Goal: Browse casually

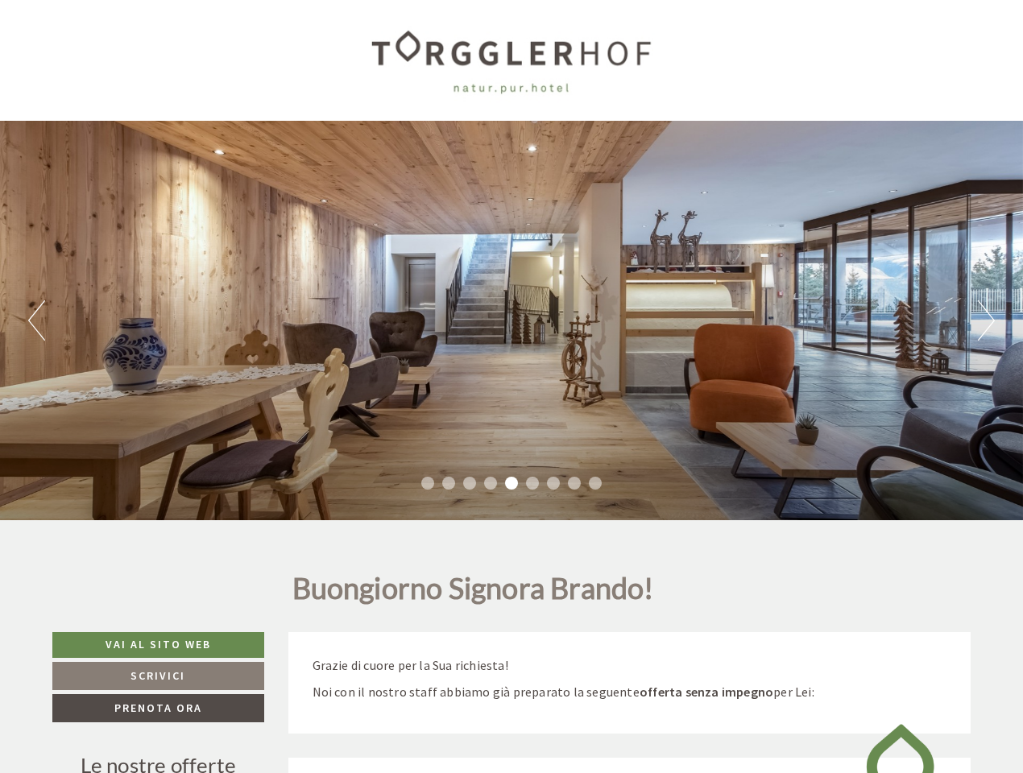
click at [512, 387] on div "Previous Next 1 2 3 4 5 6 7 8 9" at bounding box center [511, 321] width 1023 height 400
click at [36, 321] on button "Previous" at bounding box center [36, 321] width 17 height 40
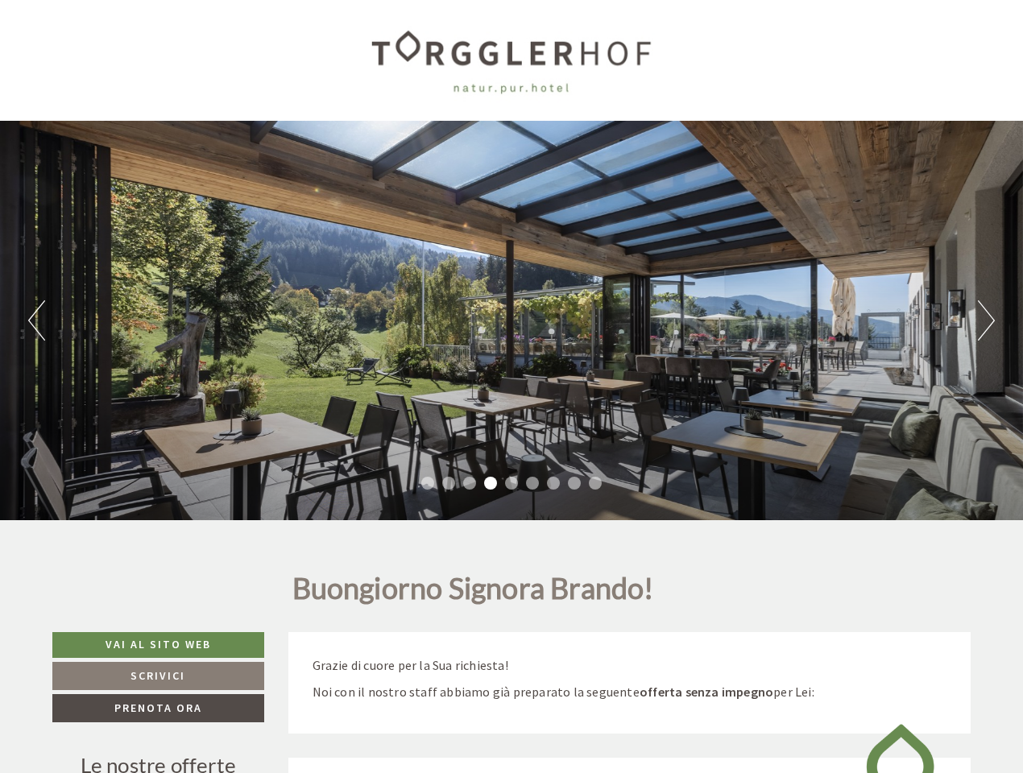
click at [512, 321] on div "Previous Next 1 2 3 4 5 6 7 8 9" at bounding box center [511, 321] width 1023 height 400
click at [986, 321] on button "Next" at bounding box center [986, 321] width 17 height 40
click at [428, 483] on li "1" at bounding box center [427, 483] width 13 height 13
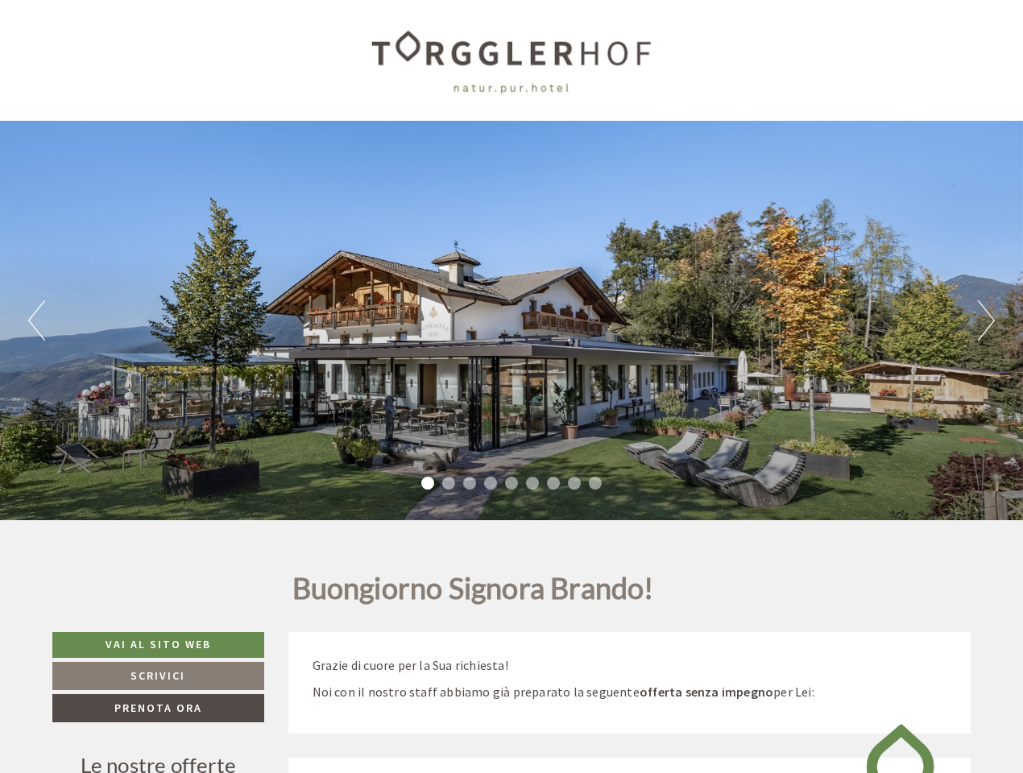
click at [449, 483] on li "2" at bounding box center [448, 483] width 13 height 13
click at [470, 483] on li "3" at bounding box center [469, 483] width 13 height 13
click at [491, 483] on li "4" at bounding box center [490, 483] width 13 height 13
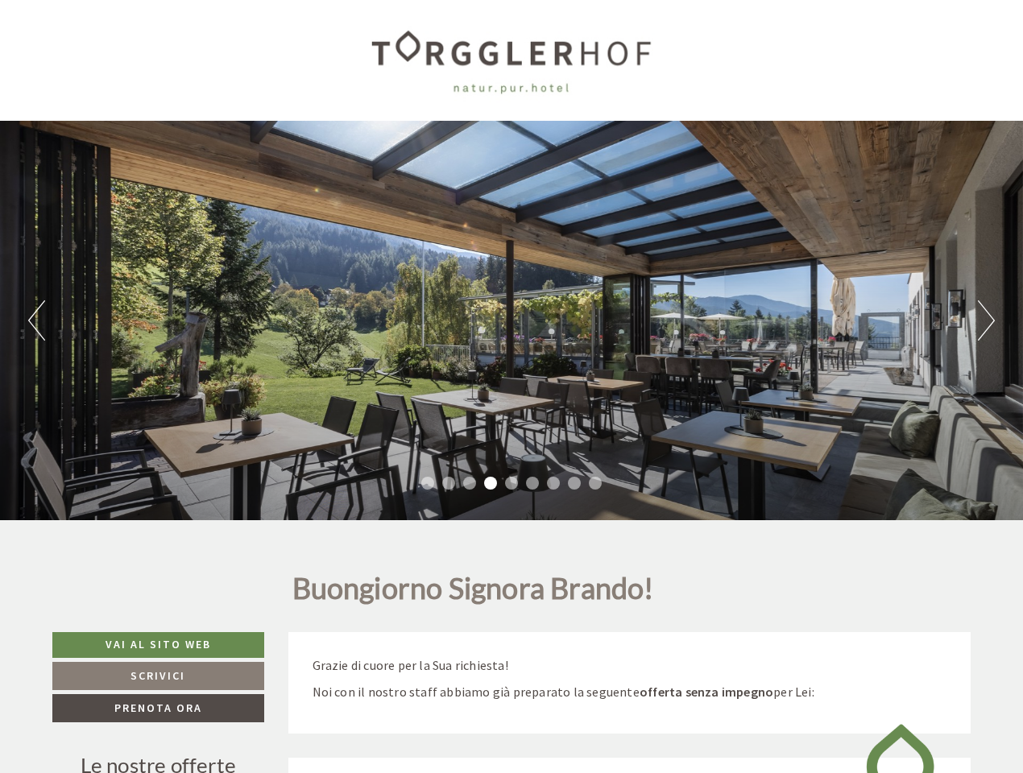
click at [512, 483] on li "5" at bounding box center [511, 483] width 13 height 13
click at [533, 483] on li "6" at bounding box center [532, 483] width 13 height 13
